Goal: Navigation & Orientation: Find specific page/section

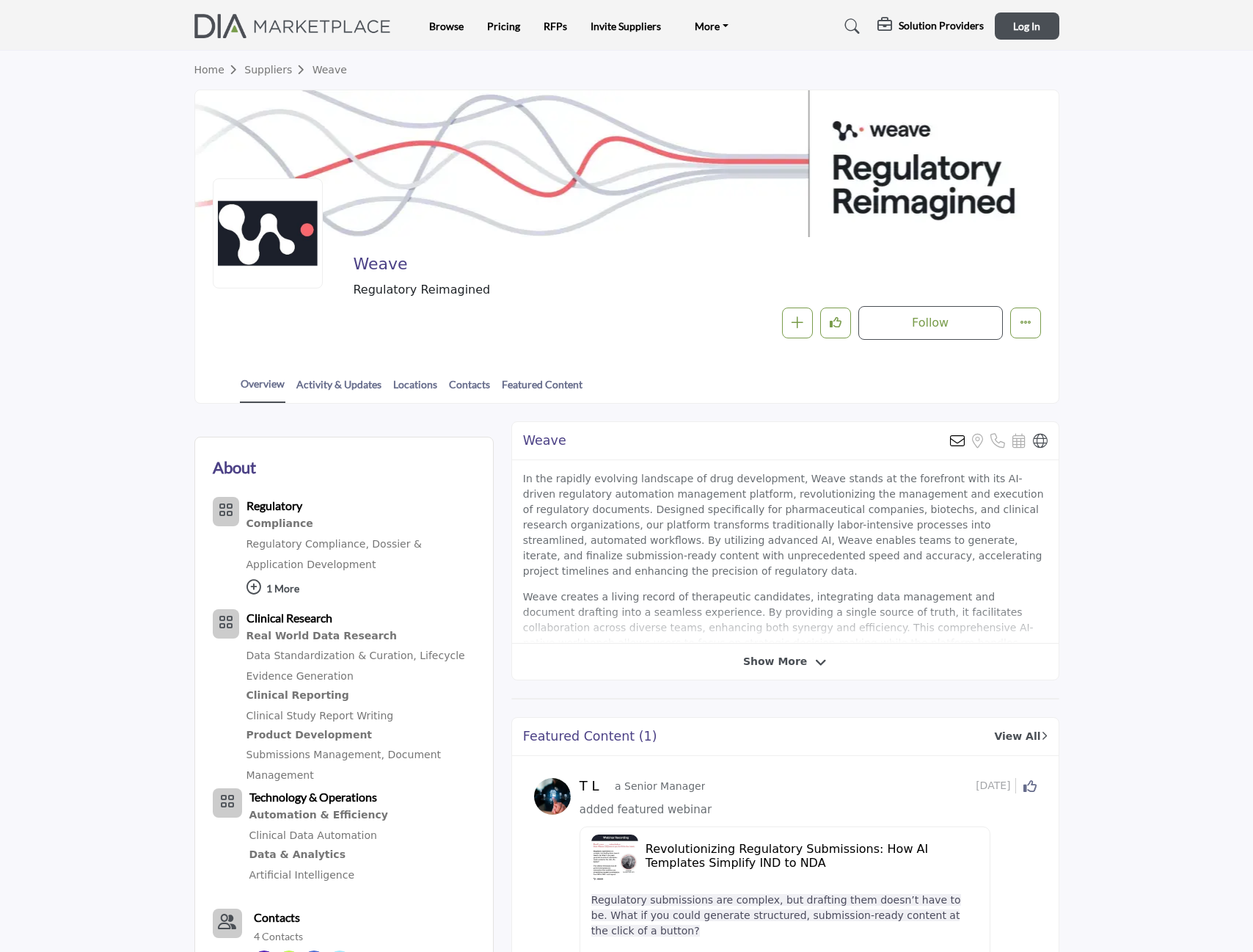
click at [245, 15] on img at bounding box center [297, 26] width 204 height 24
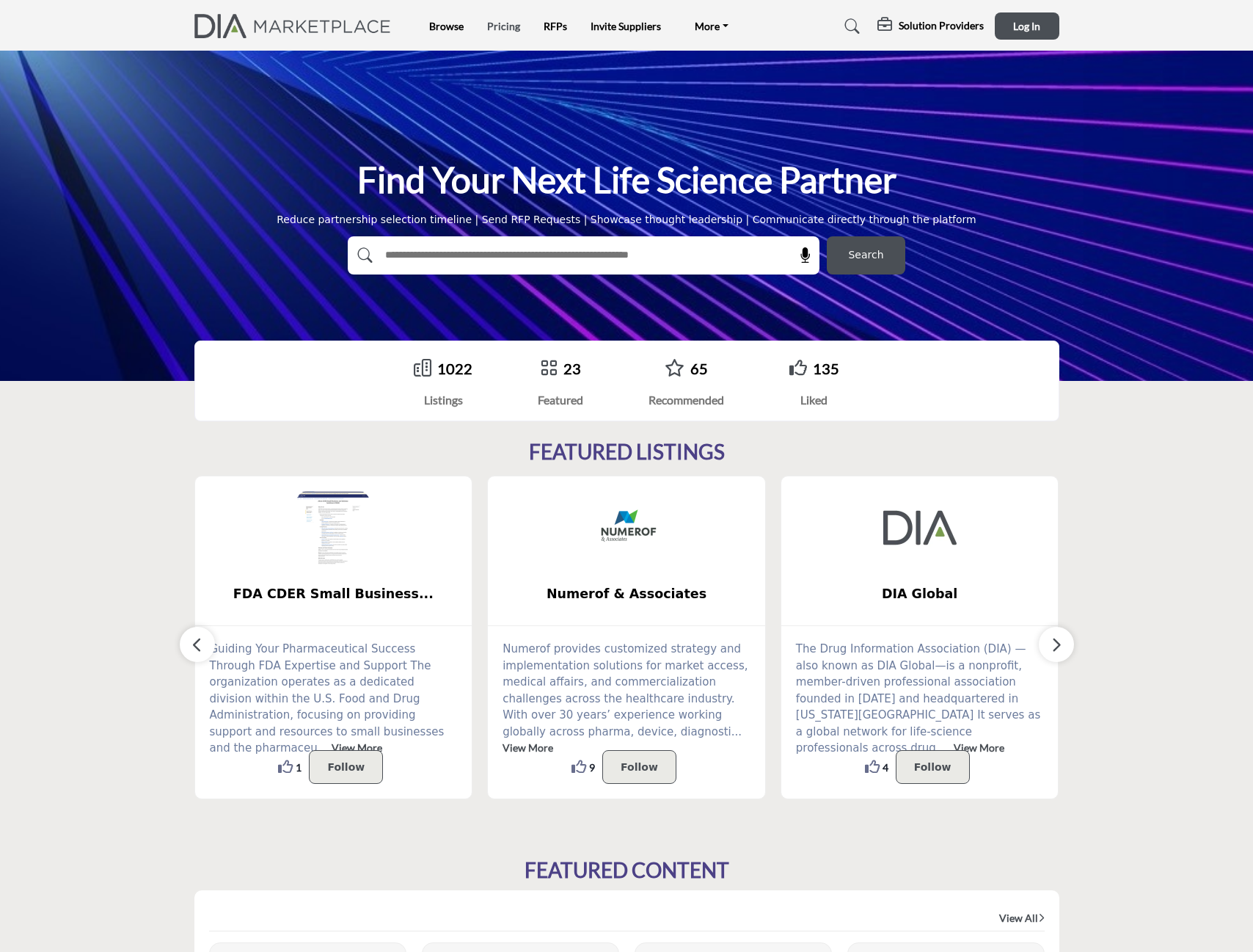
click at [506, 28] on link "Pricing" at bounding box center [504, 25] width 33 height 12
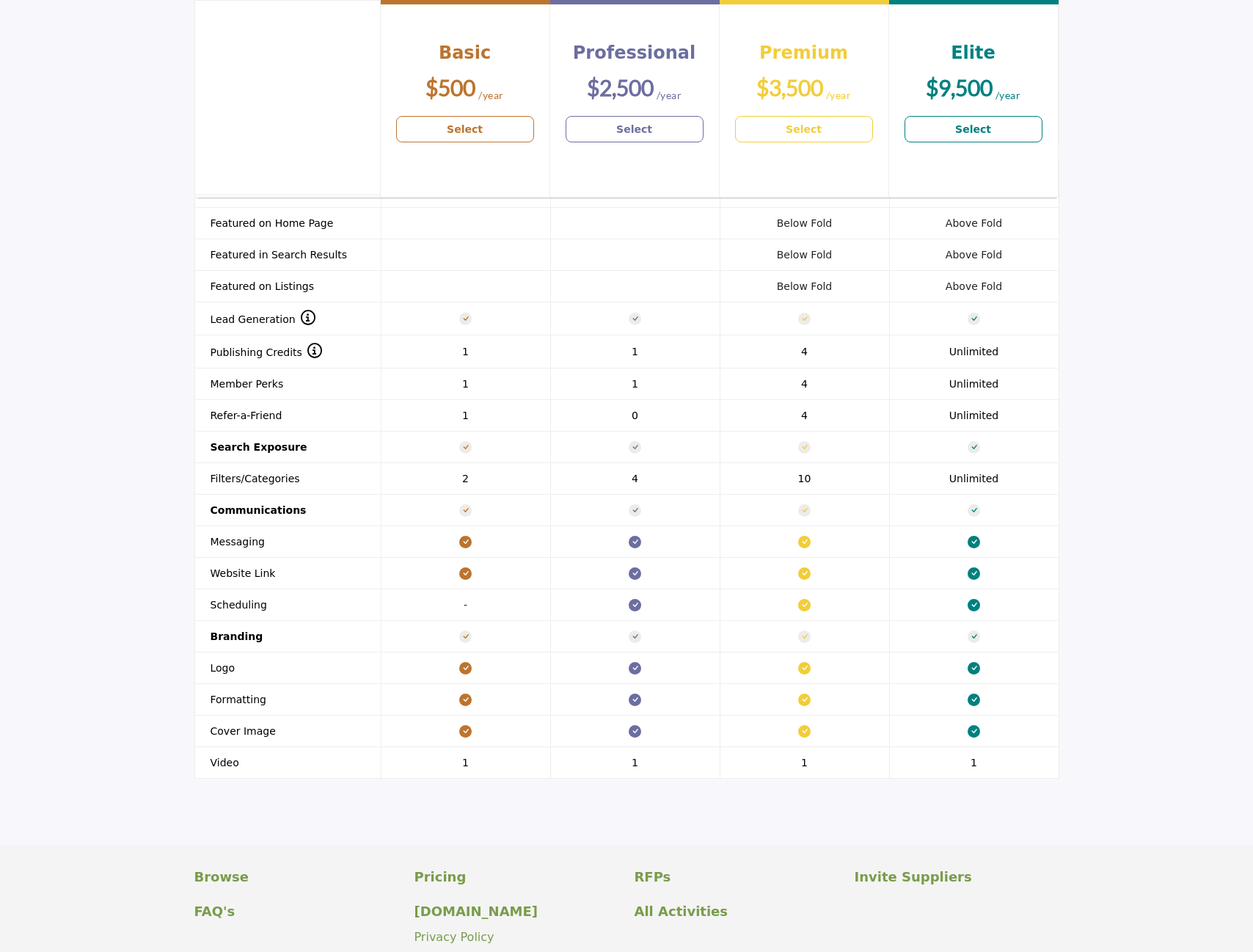
scroll to position [1393, 0]
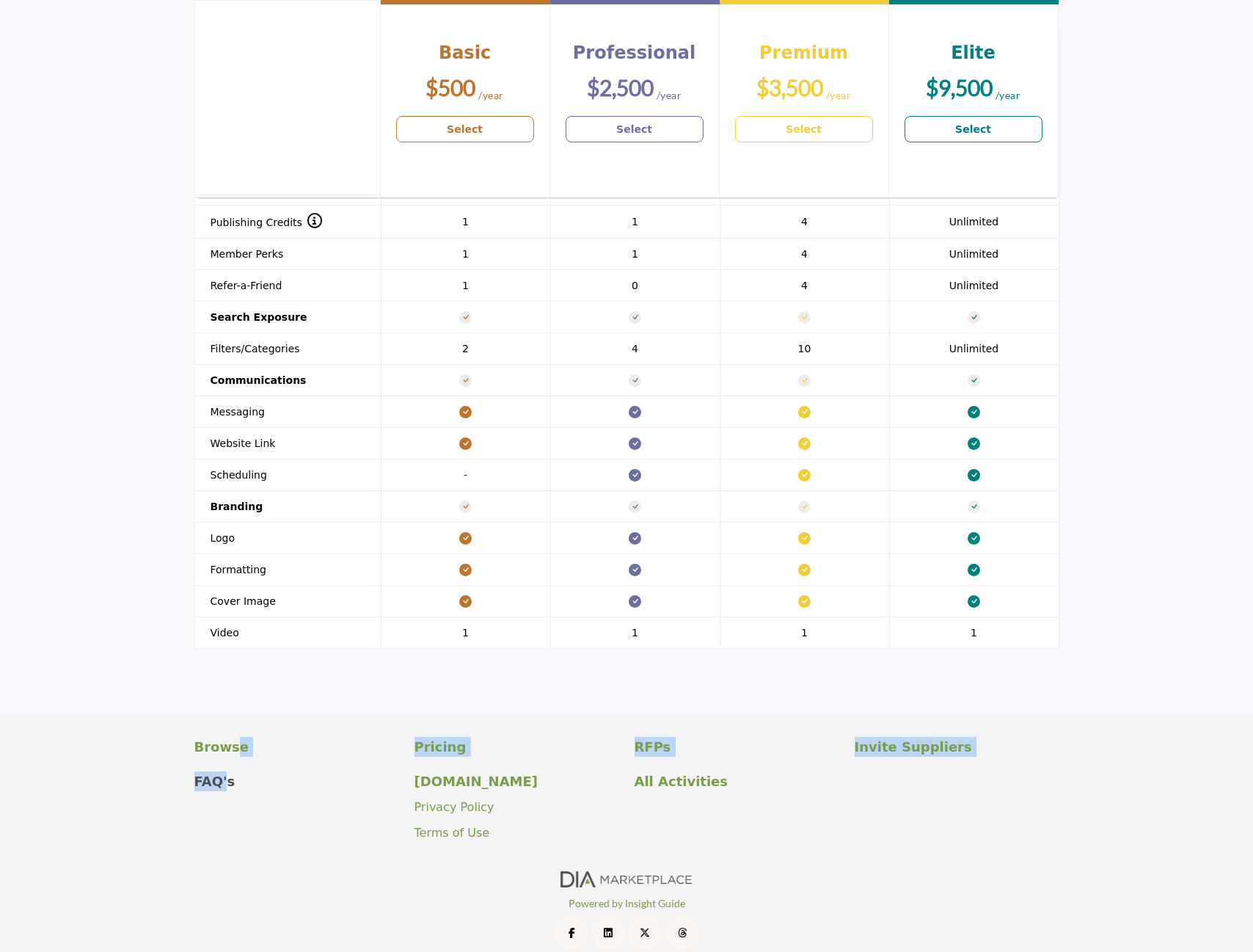
drag, startPoint x: 228, startPoint y: 753, endPoint x: 219, endPoint y: 758, distance: 10.3
click at [219, 758] on div "Browse Pricing RFPs Invite Suppliers FAQ's" at bounding box center [626, 797] width 880 height 120
click at [219, 771] on p "FAQ's" at bounding box center [297, 781] width 204 height 20
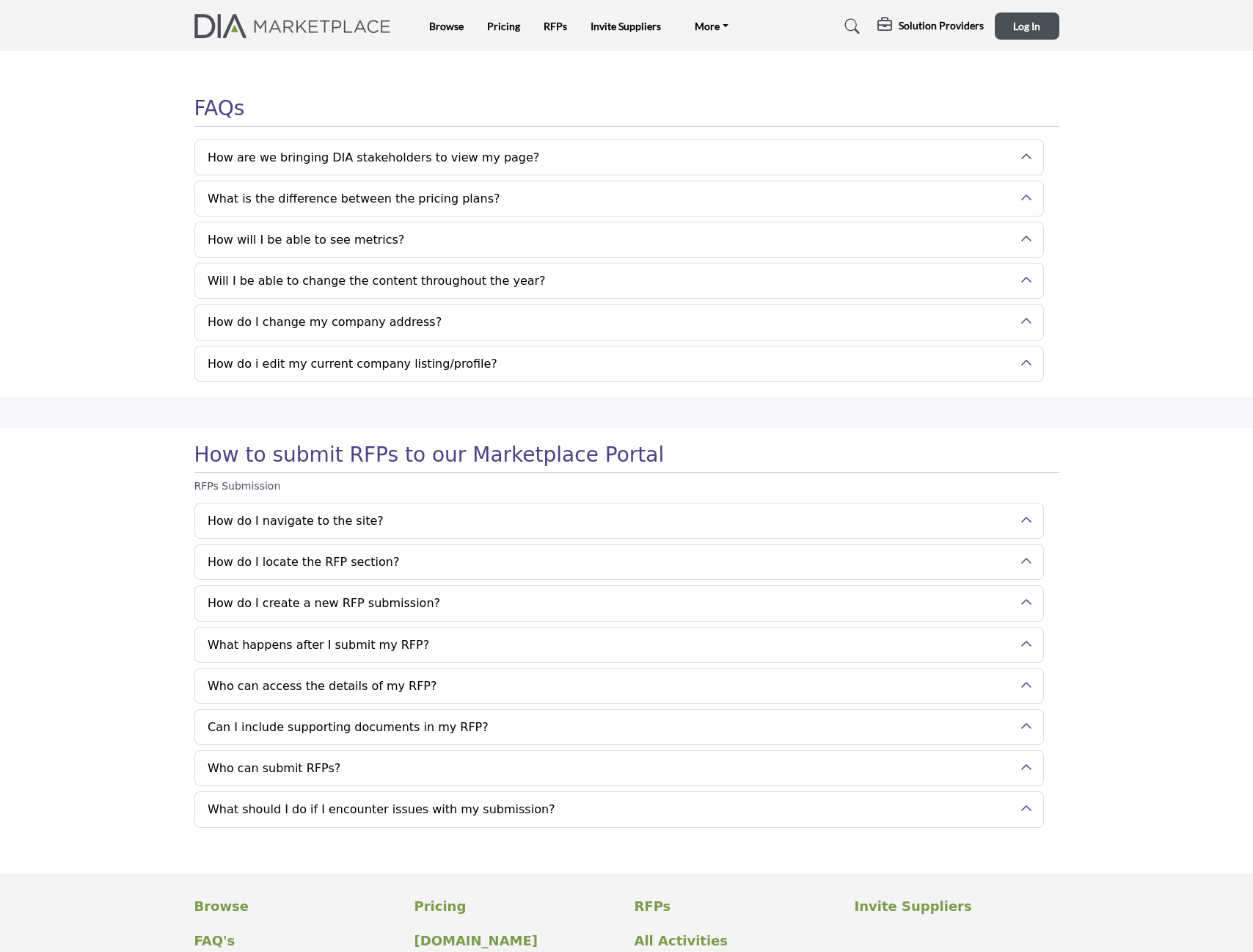
click at [511, 154] on button "How are we bringing DIA stakeholders to view my page?" at bounding box center [607, 157] width 826 height 35
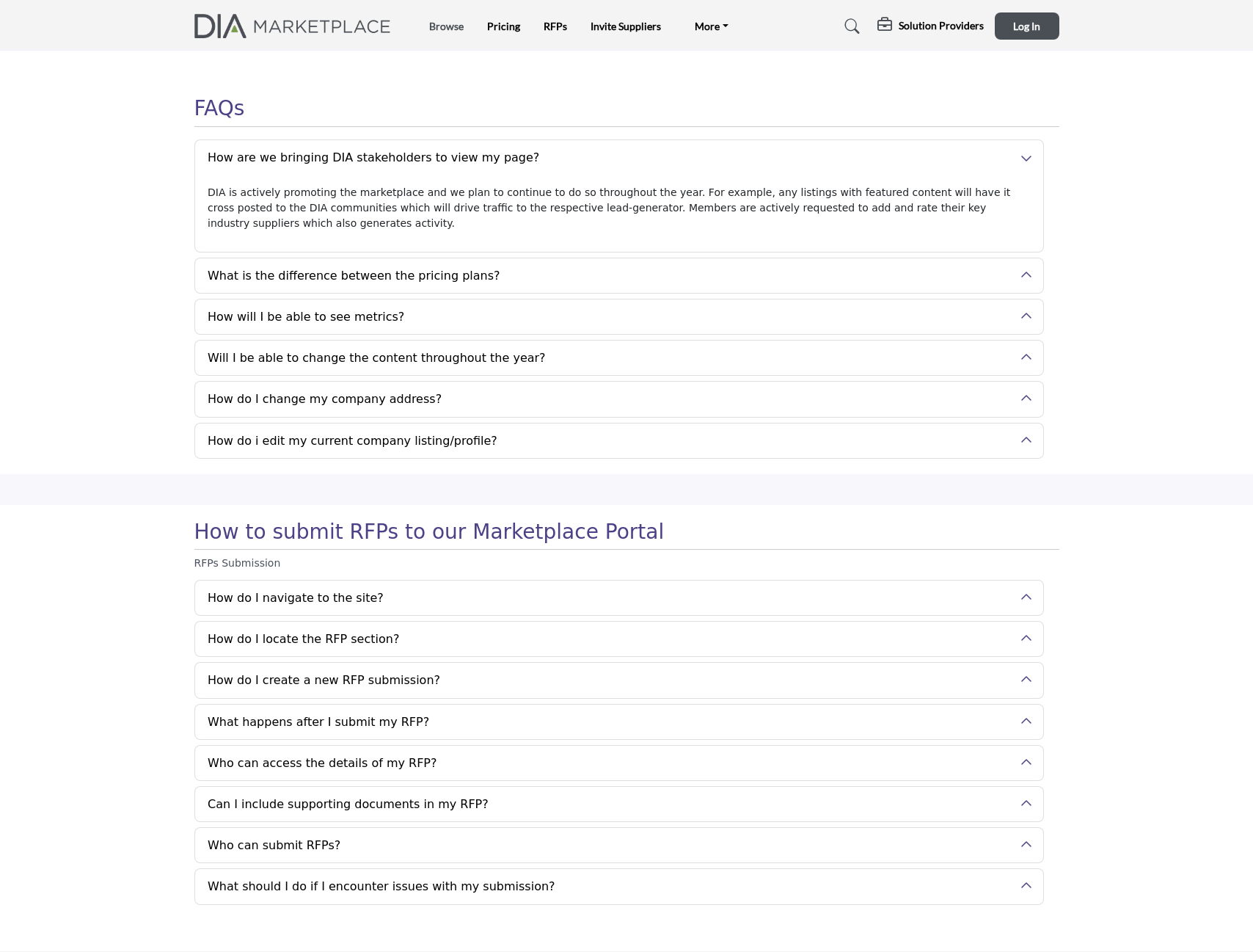
click at [454, 32] on link "Browse" at bounding box center [446, 25] width 35 height 12
